Goal: Information Seeking & Learning: Learn about a topic

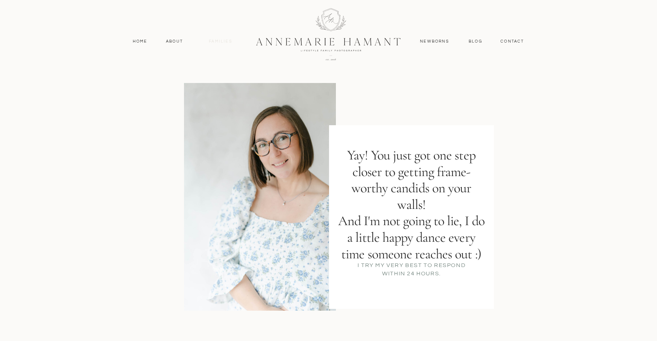
click at [222, 42] on nav "Families" at bounding box center [221, 41] width 32 height 6
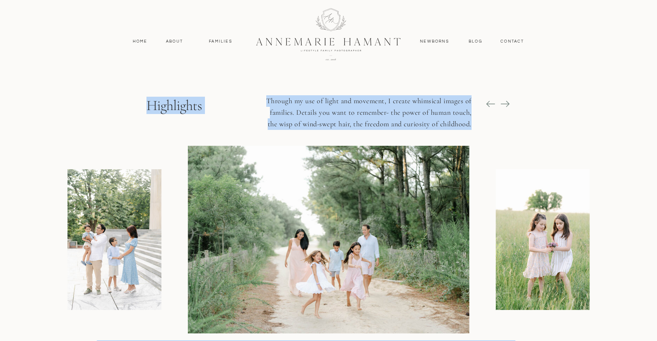
click at [622, 250] on div at bounding box center [487, 240] width 598 height 188
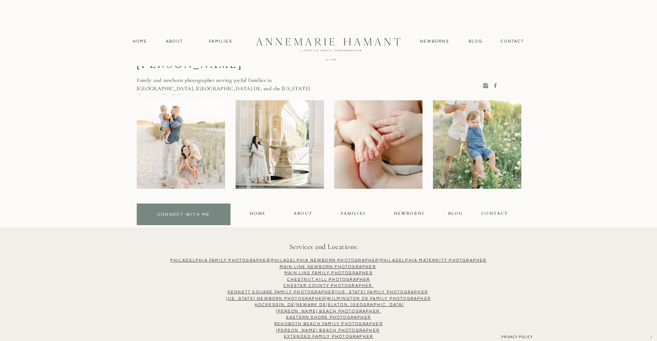
scroll to position [4645, 0]
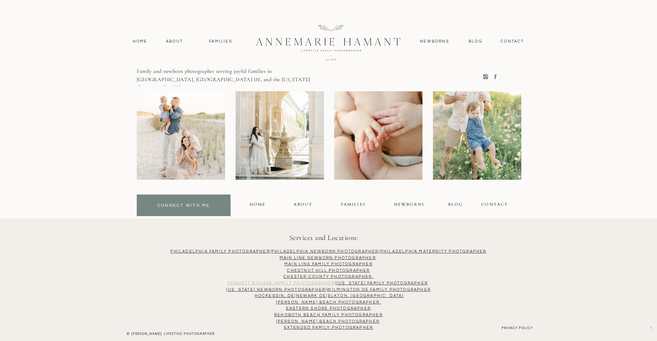
click at [322, 283] on link "Kennett Square Family PhotograPHER" at bounding box center [282, 283] width 108 height 4
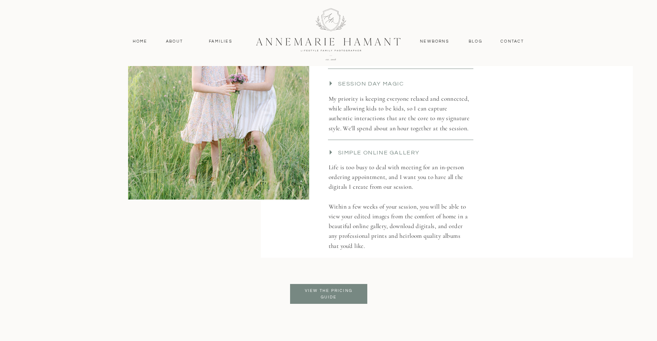
scroll to position [1572, 0]
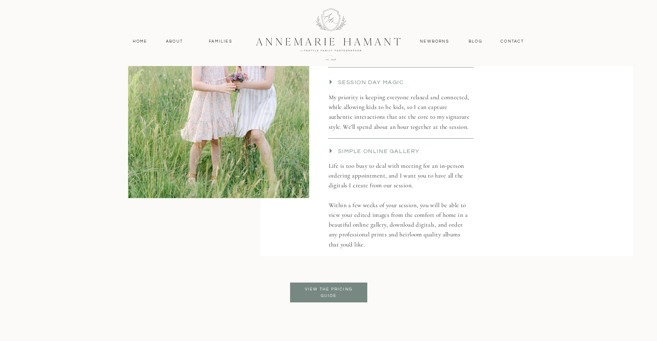
click at [353, 288] on p "View the pricing guide" at bounding box center [329, 292] width 59 height 13
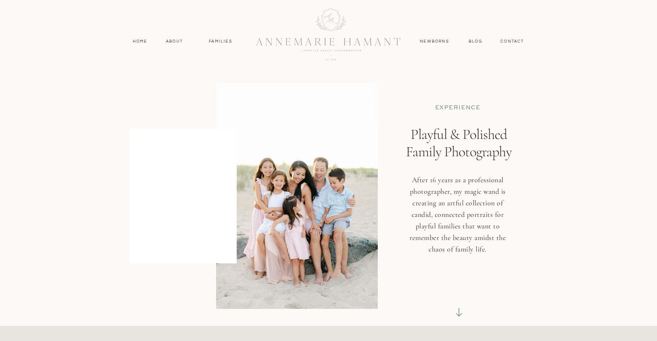
scroll to position [1572, 0]
